Goal: Task Accomplishment & Management: Use online tool/utility

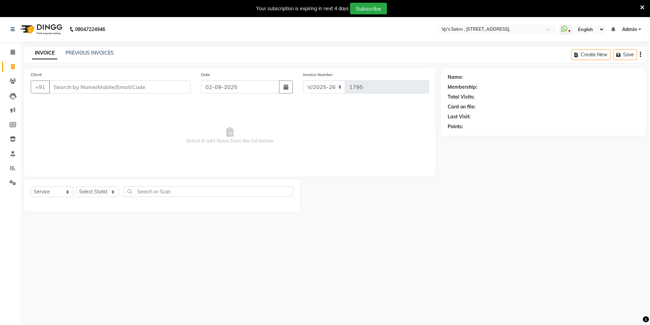
select select "4917"
select select "service"
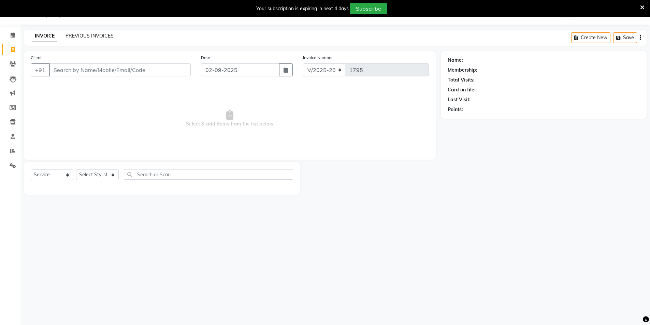
click at [91, 33] on link "PREVIOUS INVOICES" at bounding box center [90, 36] width 48 height 6
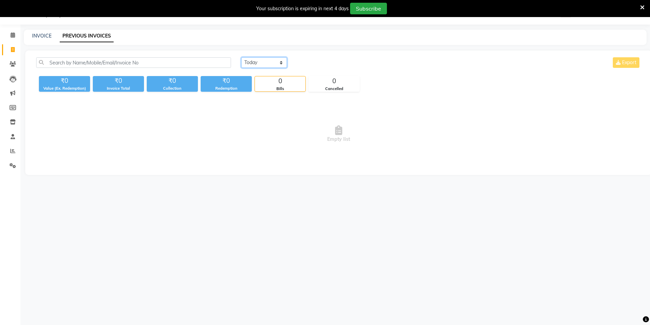
click at [258, 61] on select "[DATE] [DATE] Custom Range" at bounding box center [264, 62] width 46 height 11
click at [241, 57] on select "[DATE] [DATE] Custom Range" at bounding box center [264, 62] width 46 height 11
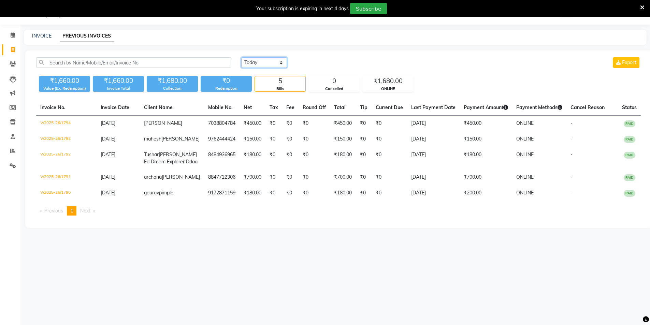
click at [267, 65] on select "[DATE] [DATE] Custom Range" at bounding box center [264, 62] width 46 height 11
click at [241, 57] on select "[DATE] [DATE] Custom Range" at bounding box center [264, 62] width 46 height 11
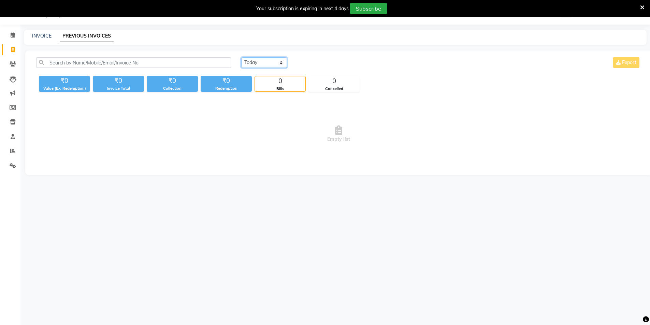
click at [251, 62] on select "[DATE] [DATE] Custom Range" at bounding box center [264, 62] width 46 height 11
click at [241, 57] on select "[DATE] [DATE] Custom Range" at bounding box center [264, 62] width 46 height 11
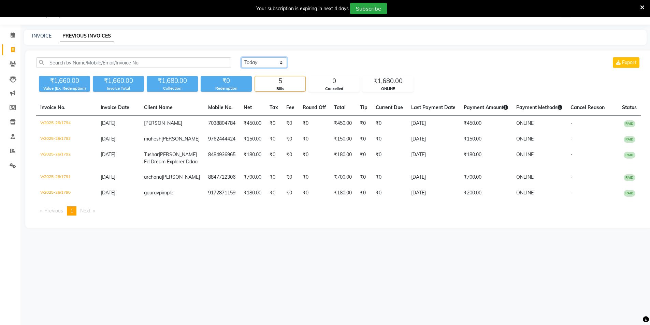
click at [257, 65] on select "[DATE] [DATE] Custom Range" at bounding box center [264, 62] width 46 height 11
click at [241, 57] on select "[DATE] [DATE] Custom Range" at bounding box center [264, 62] width 46 height 11
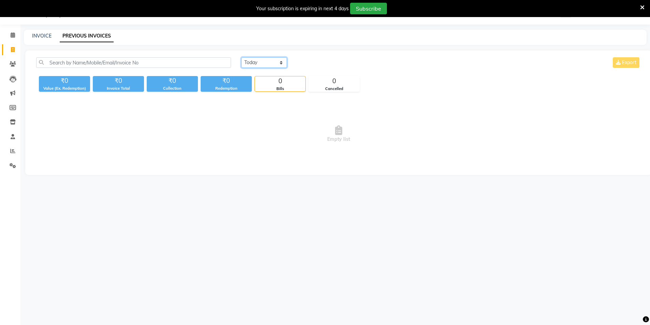
click at [257, 64] on select "[DATE] [DATE] Custom Range" at bounding box center [264, 62] width 46 height 11
click at [241, 57] on select "[DATE] [DATE] Custom Range" at bounding box center [264, 62] width 46 height 11
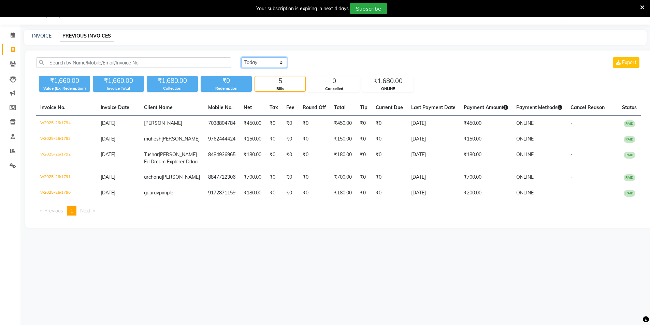
click at [259, 65] on select "[DATE] [DATE] Custom Range" at bounding box center [264, 62] width 46 height 11
click at [241, 57] on select "[DATE] [DATE] Custom Range" at bounding box center [264, 62] width 46 height 11
click at [261, 66] on select "[DATE] [DATE] Custom Range" at bounding box center [264, 62] width 46 height 11
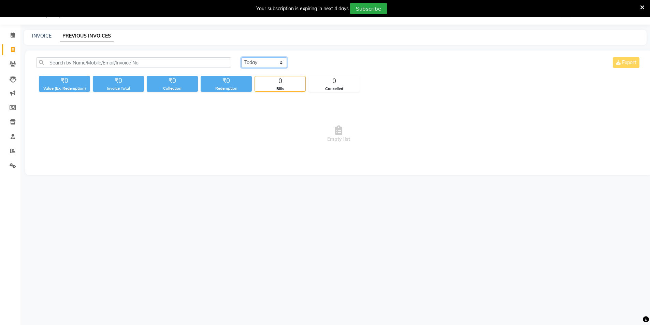
click at [241, 57] on select "[DATE] [DATE] Custom Range" at bounding box center [264, 62] width 46 height 11
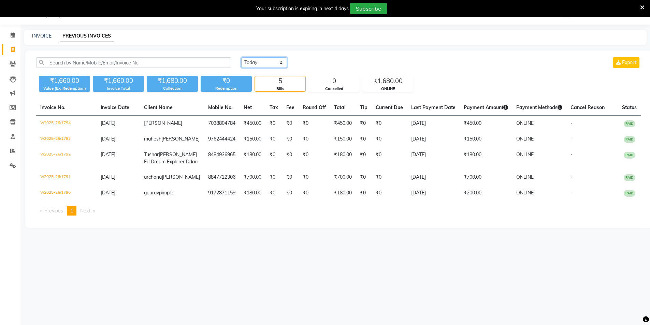
click at [271, 58] on select "[DATE] [DATE] Custom Range" at bounding box center [264, 62] width 46 height 11
select select "[DATE]"
click at [241, 57] on select "[DATE] [DATE] Custom Range" at bounding box center [264, 62] width 46 height 11
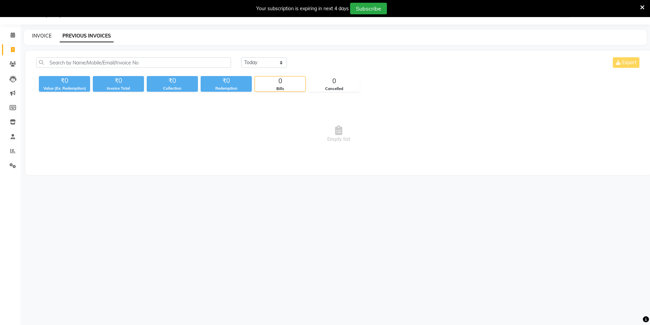
click at [41, 38] on link "INVOICE" at bounding box center [41, 36] width 19 height 6
select select "4917"
select select "service"
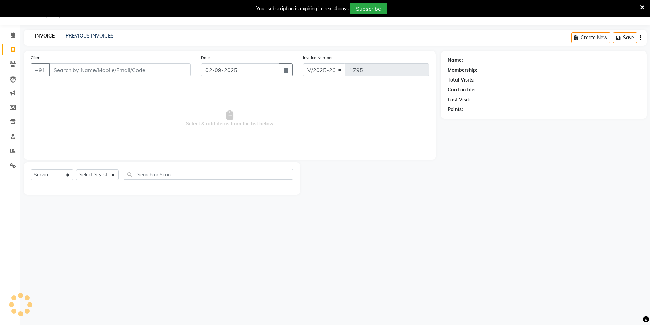
click at [89, 39] on div "PREVIOUS INVOICES" at bounding box center [90, 35] width 48 height 7
click at [90, 34] on link "PREVIOUS INVOICES" at bounding box center [90, 36] width 48 height 6
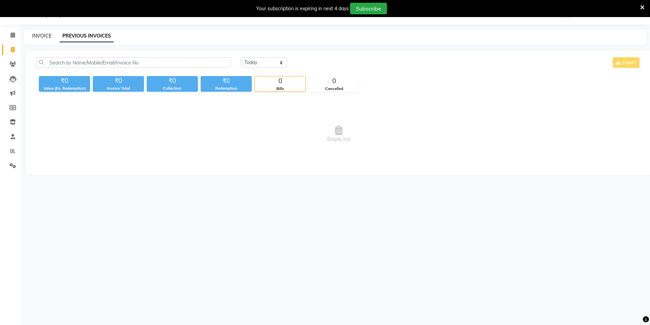
click at [44, 37] on link "INVOICE" at bounding box center [41, 36] width 19 height 6
select select "service"
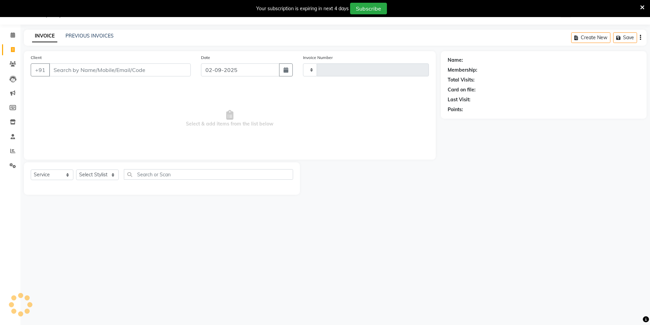
type input "1795"
select select "4917"
click at [76, 35] on link "PREVIOUS INVOICES" at bounding box center [90, 36] width 48 height 6
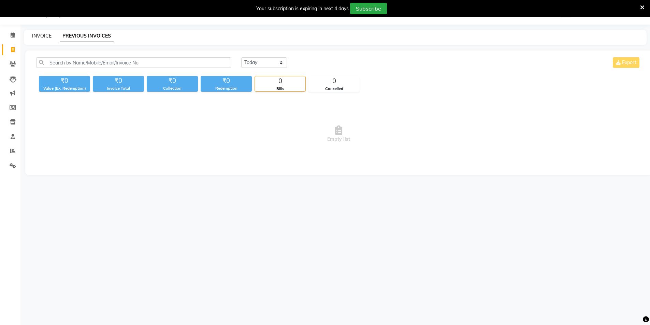
click at [42, 38] on link "INVOICE" at bounding box center [41, 36] width 19 height 6
select select "service"
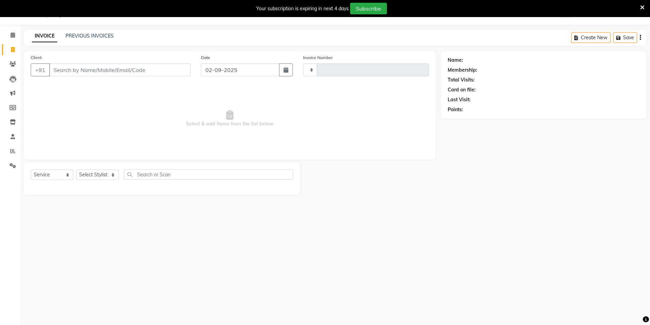
type input "1795"
select select "4917"
